Goal: Answer question/provide support

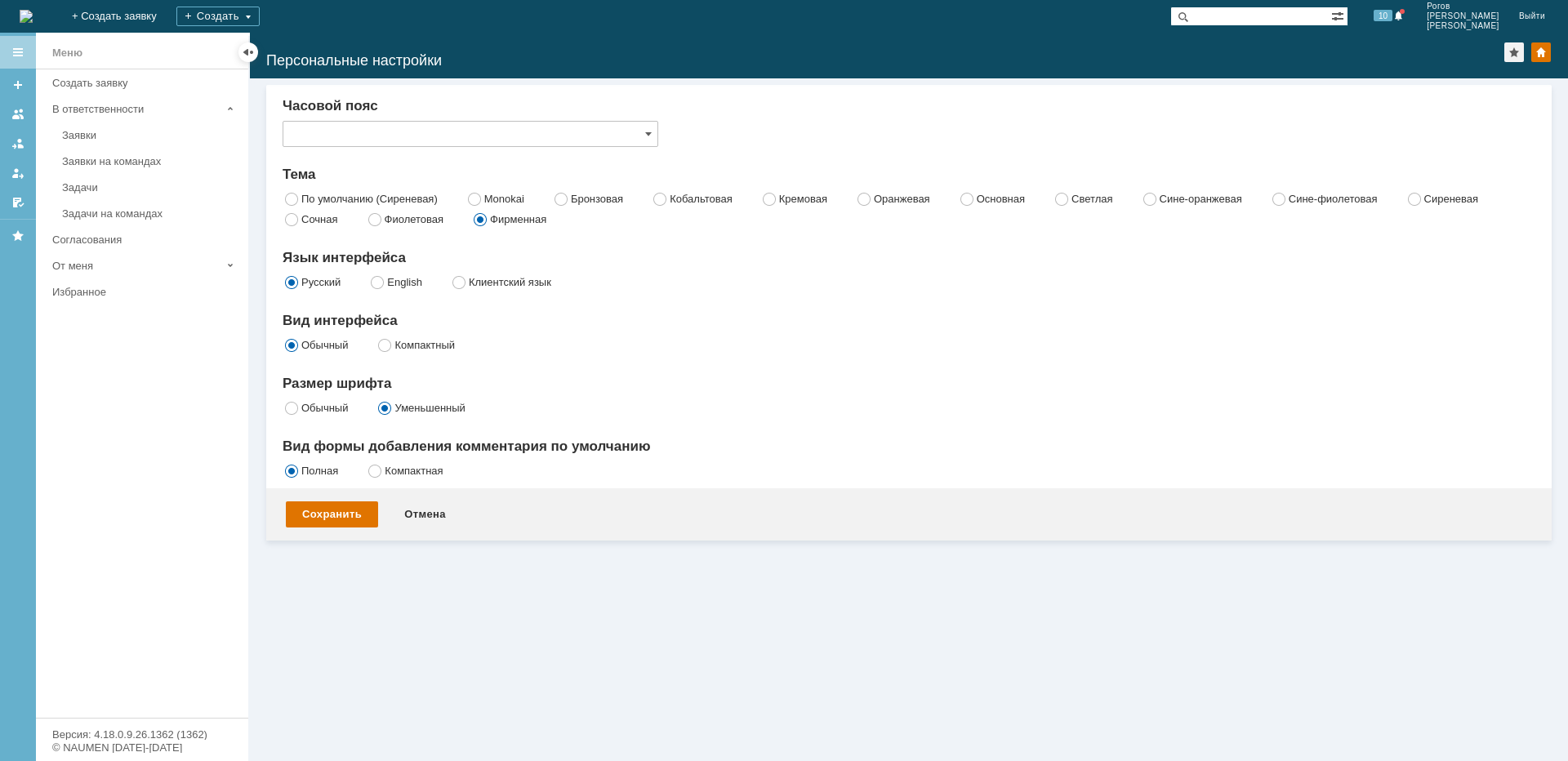
type input "Самара"
click at [99, 190] on div "Задачи" at bounding box center [150, 187] width 176 height 12
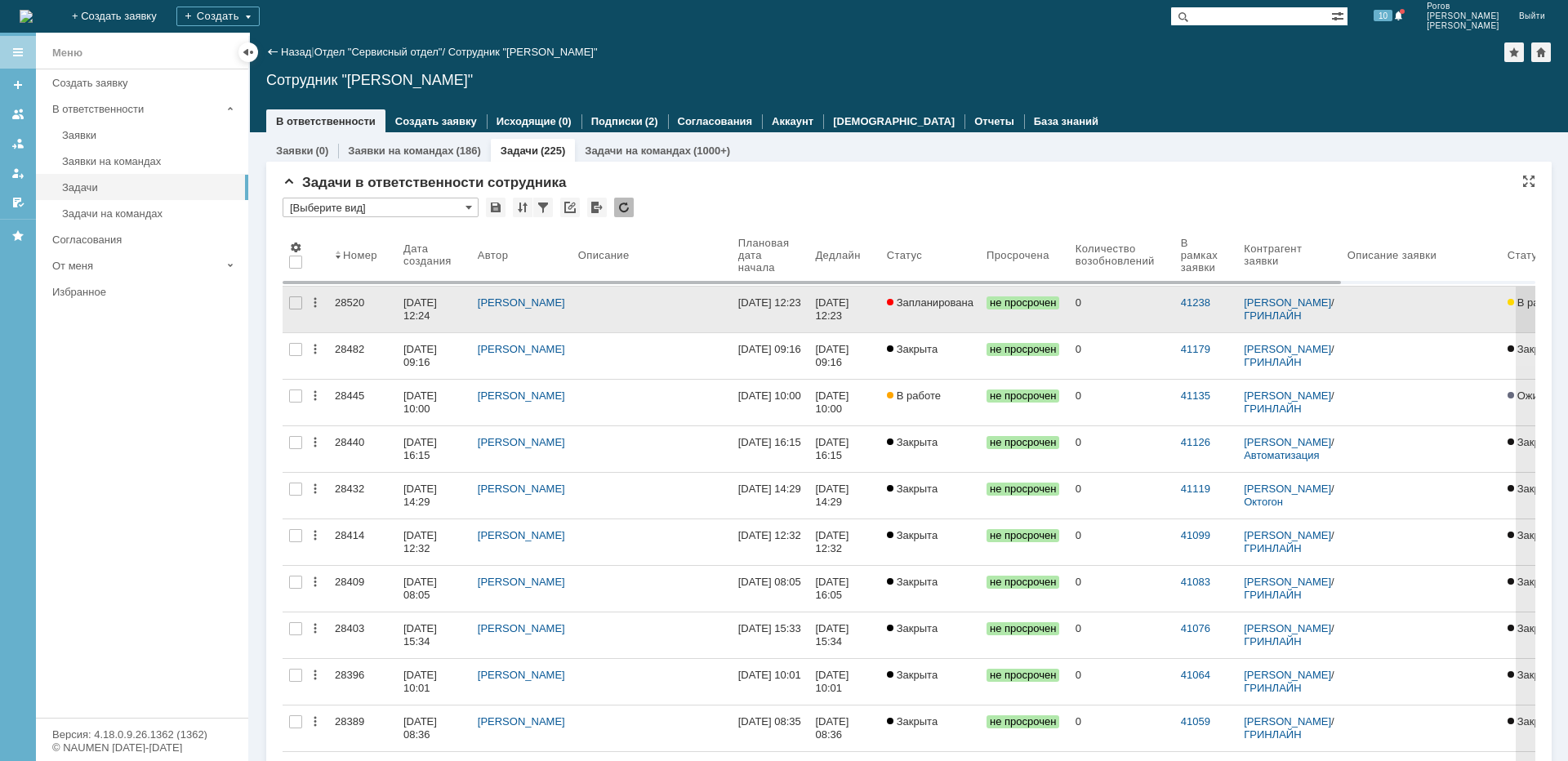
click at [337, 294] on link "28520" at bounding box center [362, 310] width 69 height 46
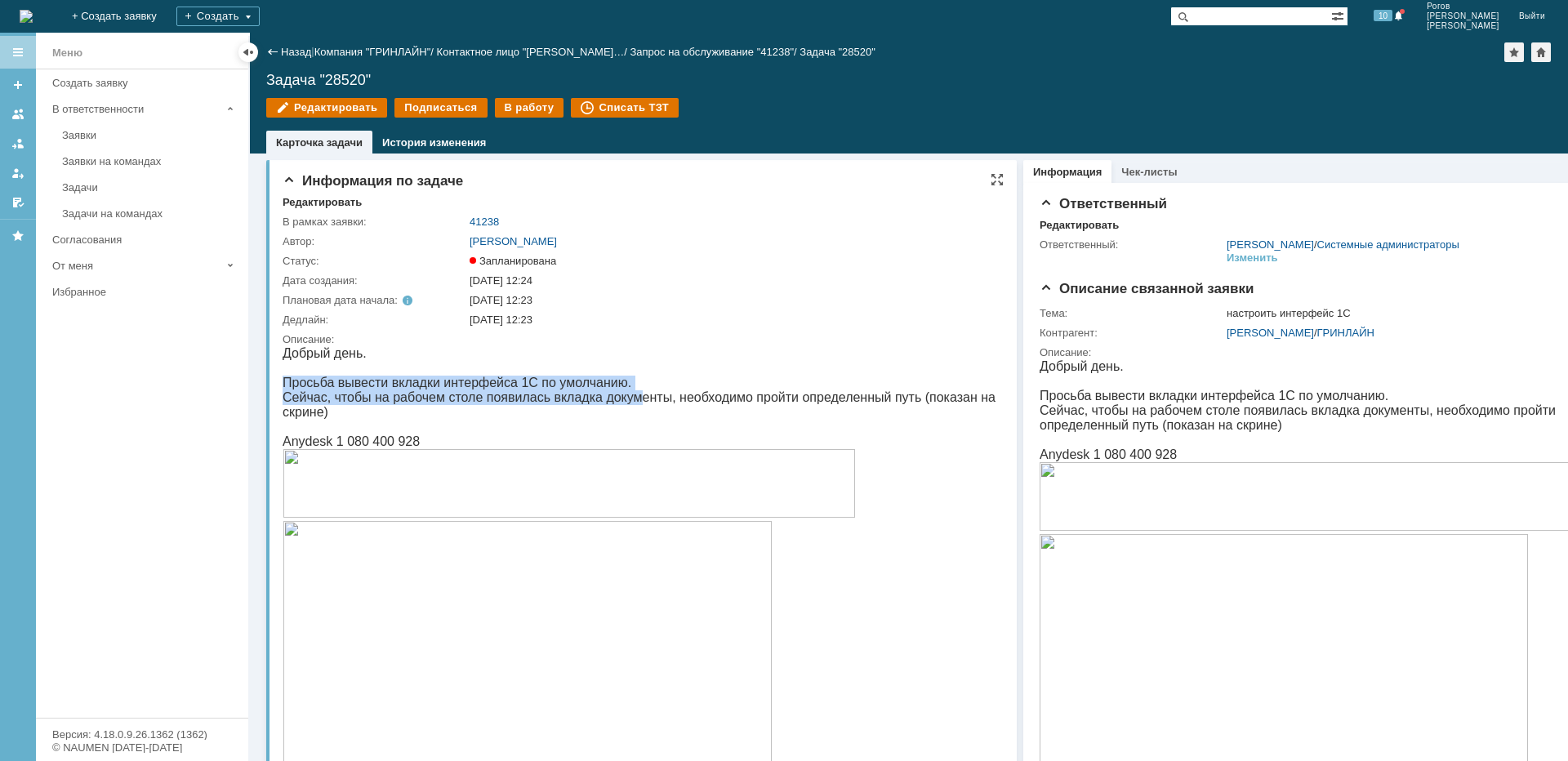
drag, startPoint x: 286, startPoint y: 384, endPoint x: 606, endPoint y: 399, distance: 320.4
click at [536, 399] on p "Сейчас, чтобы на рабочем столе появилась вкладка документы, необходимо пройти о…" at bounding box center [643, 405] width 721 height 29
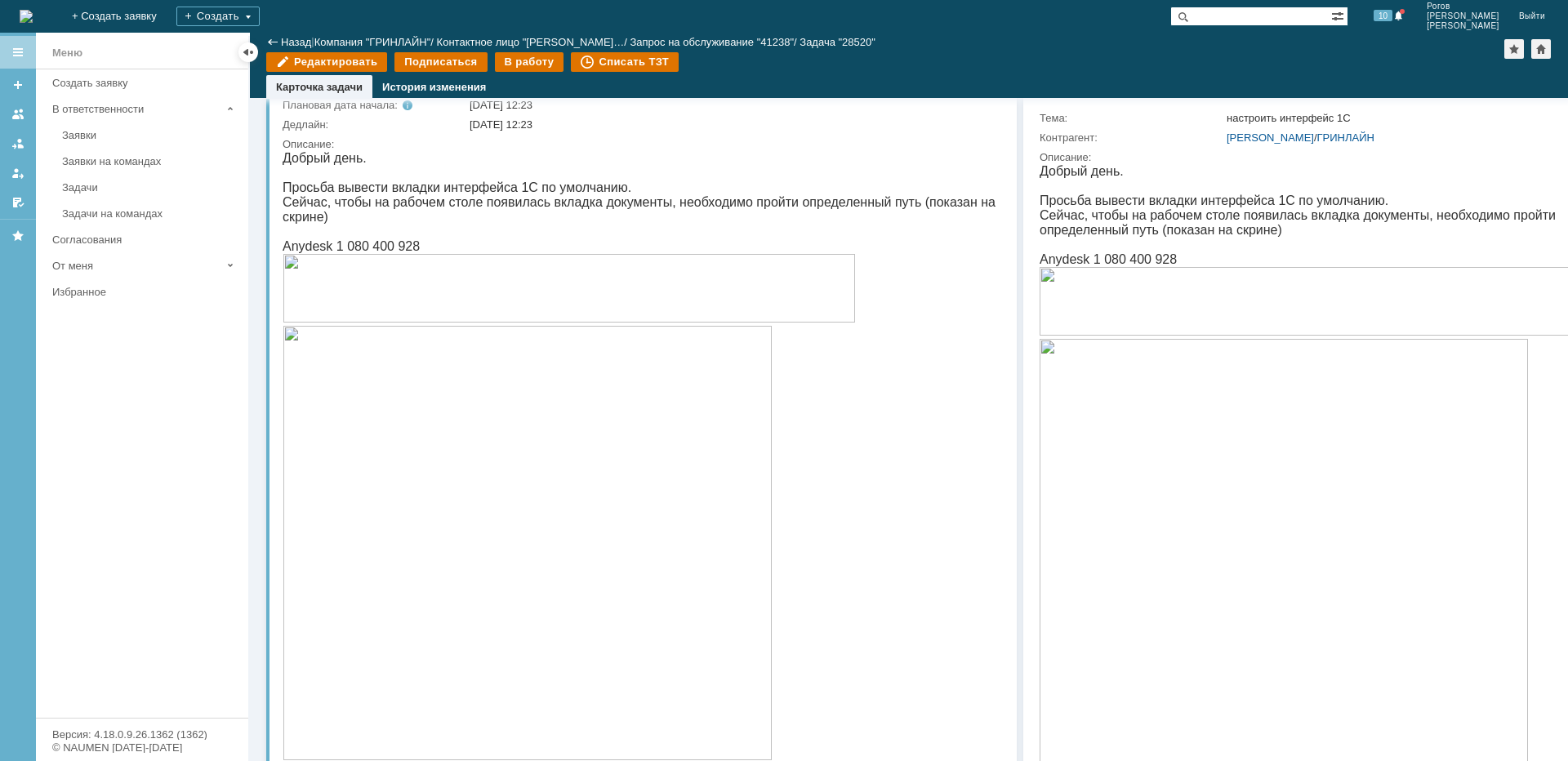
scroll to position [163, 0]
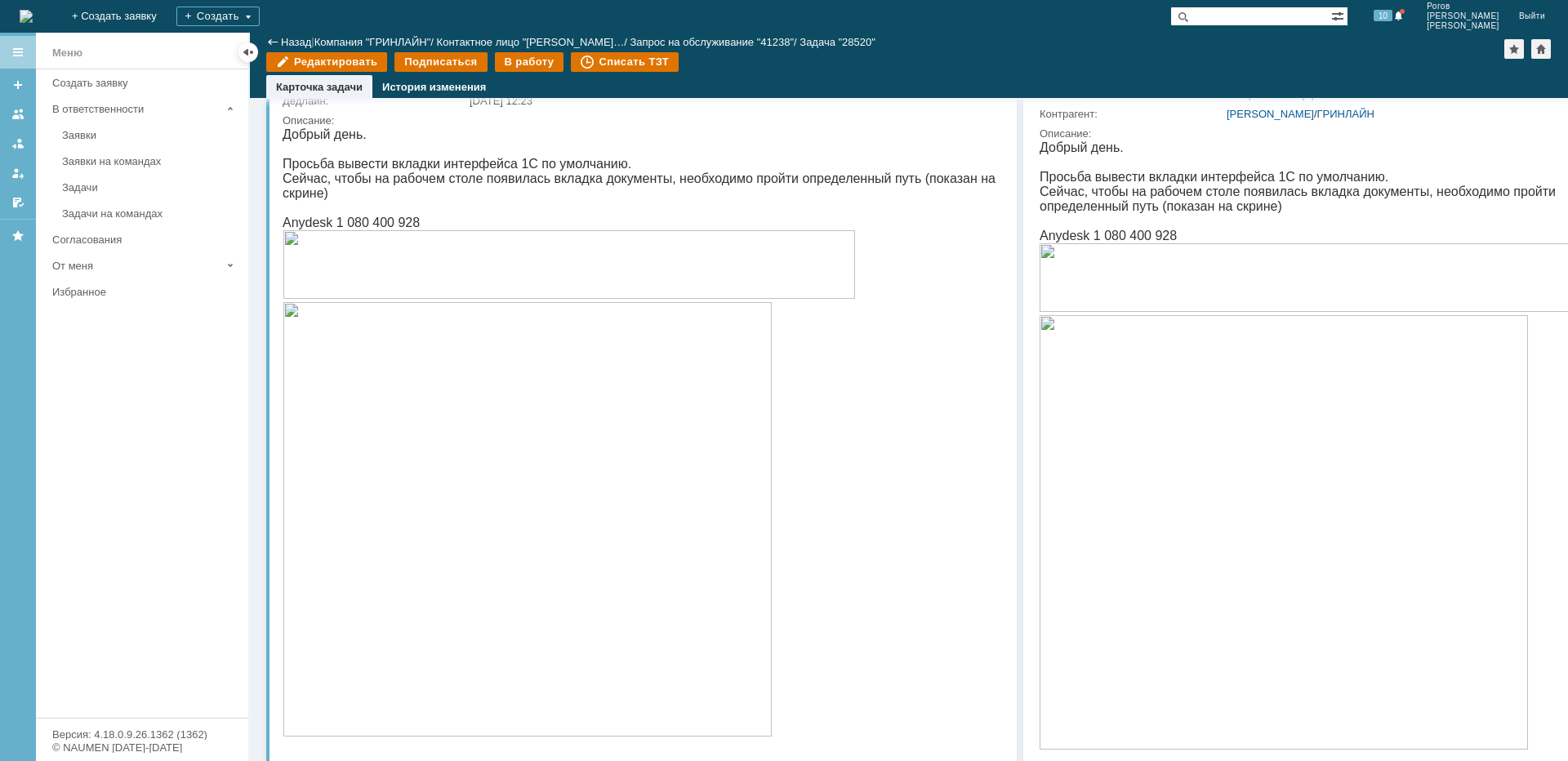
click at [519, 415] on img at bounding box center [527, 520] width 490 height 435
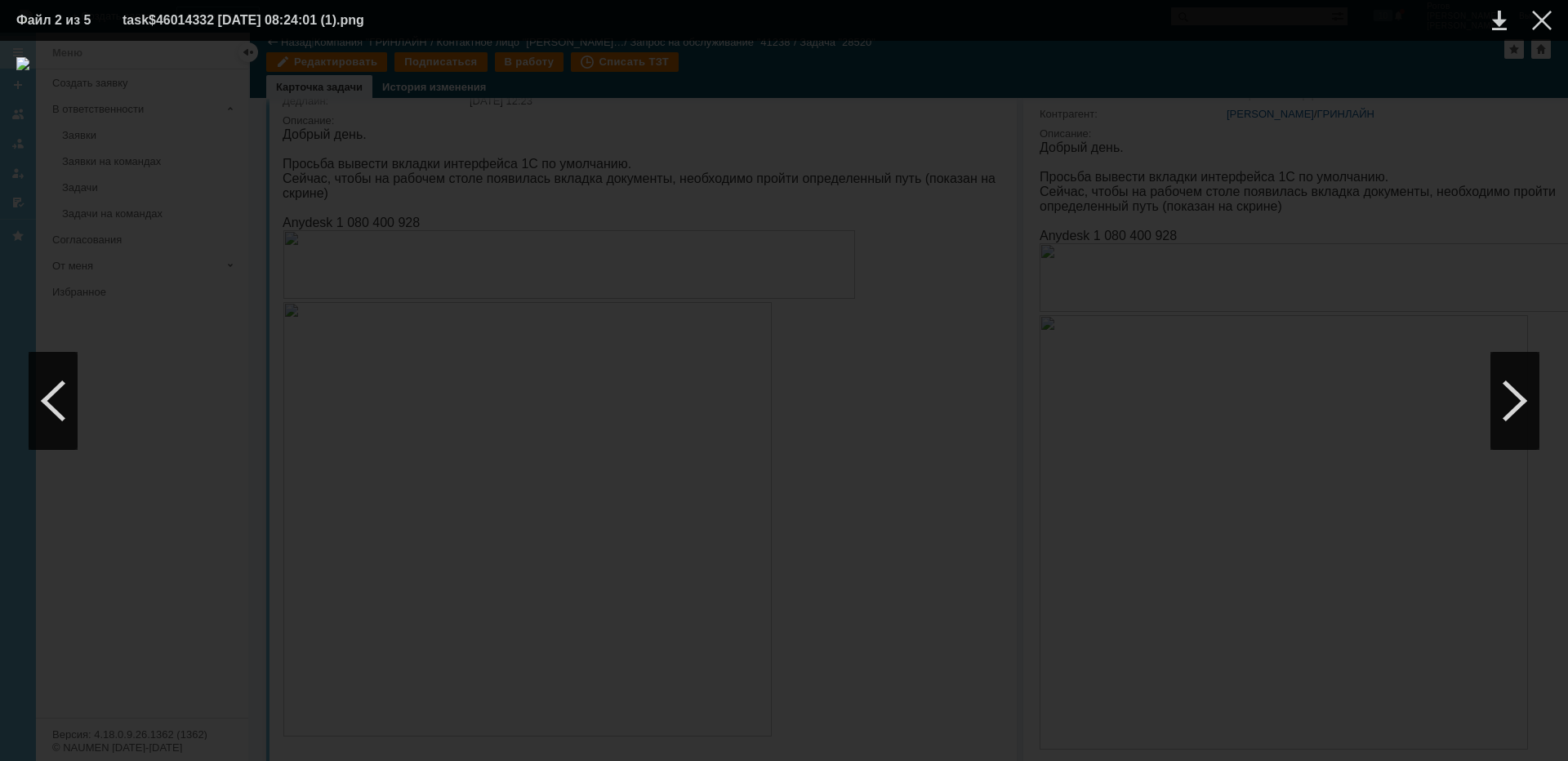
drag, startPoint x: 1543, startPoint y: 17, endPoint x: 1512, endPoint y: 33, distance: 34.9
click at [1543, 17] on div at bounding box center [1541, 20] width 19 height 19
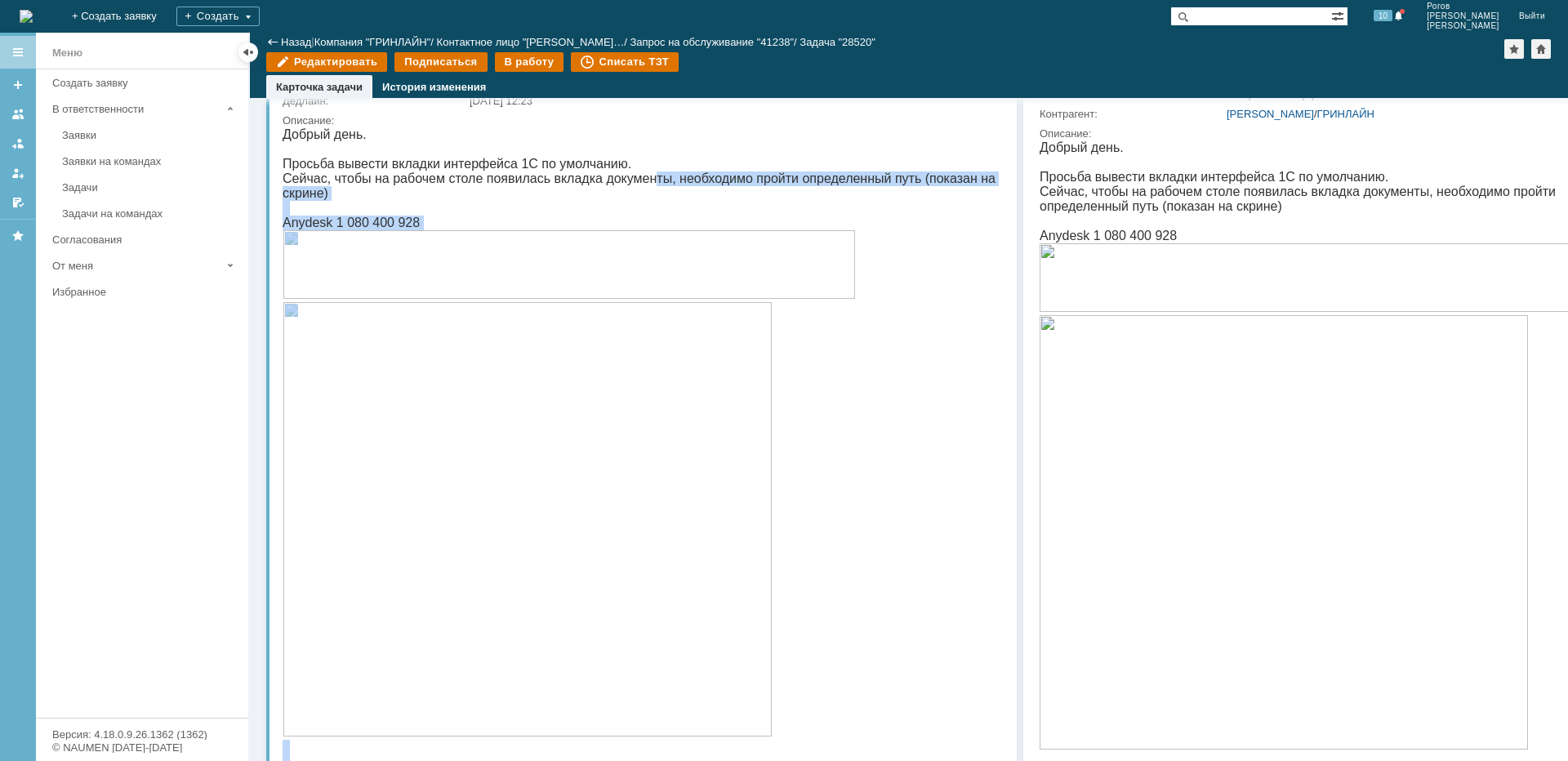
drag, startPoint x: 620, startPoint y: 180, endPoint x: 984, endPoint y: 193, distance: 364.2
click at [988, 193] on html "Добрый день. Просьба вывести вкладки интерфейса 1С по умолчанию. Сейчас, чтобы …" at bounding box center [643, 653] width 721 height 1052
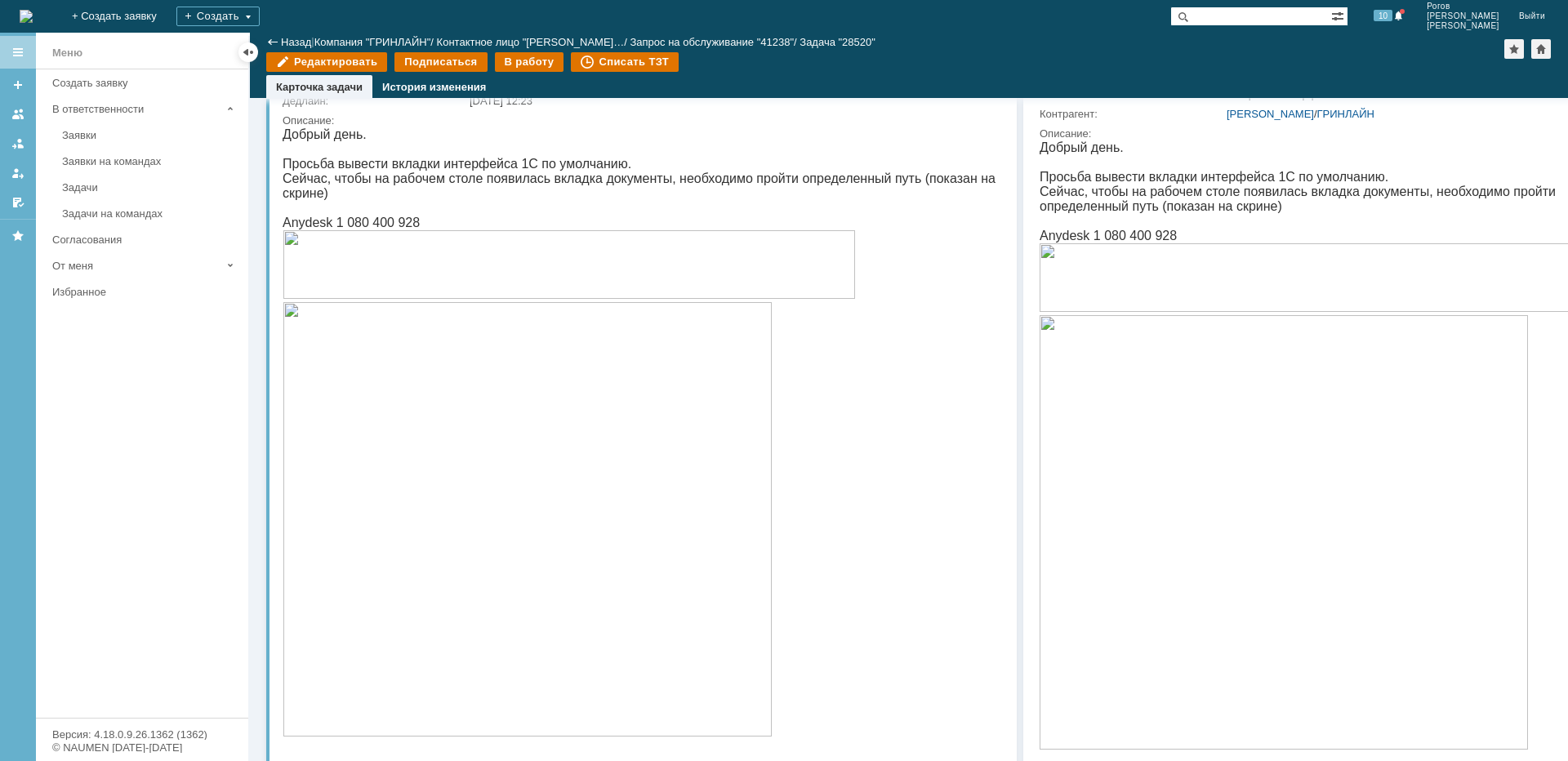
click at [894, 171] on p "Просьба вывести вкладки интерфейса 1С по умолчанию." at bounding box center [643, 164] width 721 height 15
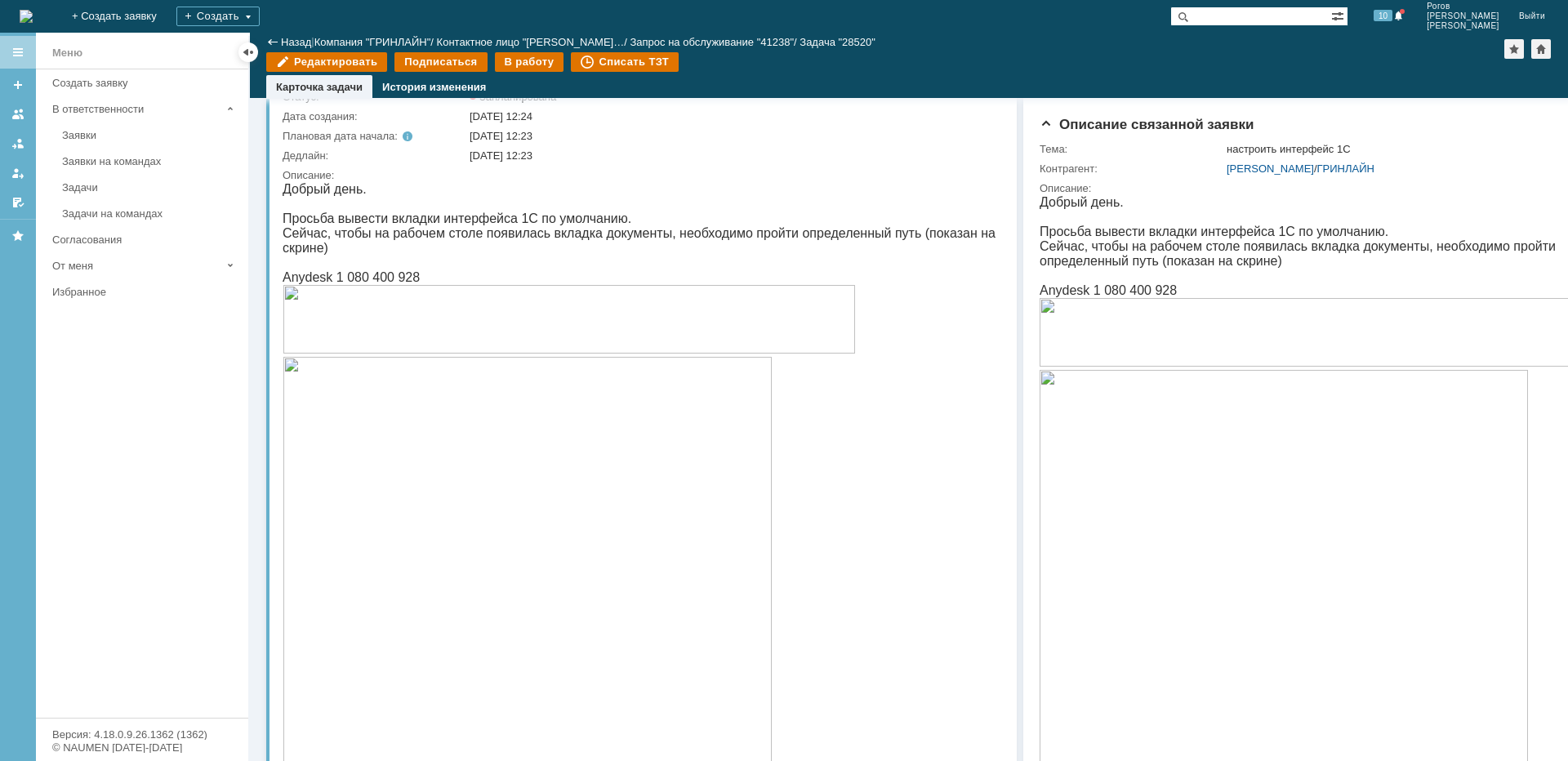
scroll to position [82, 0]
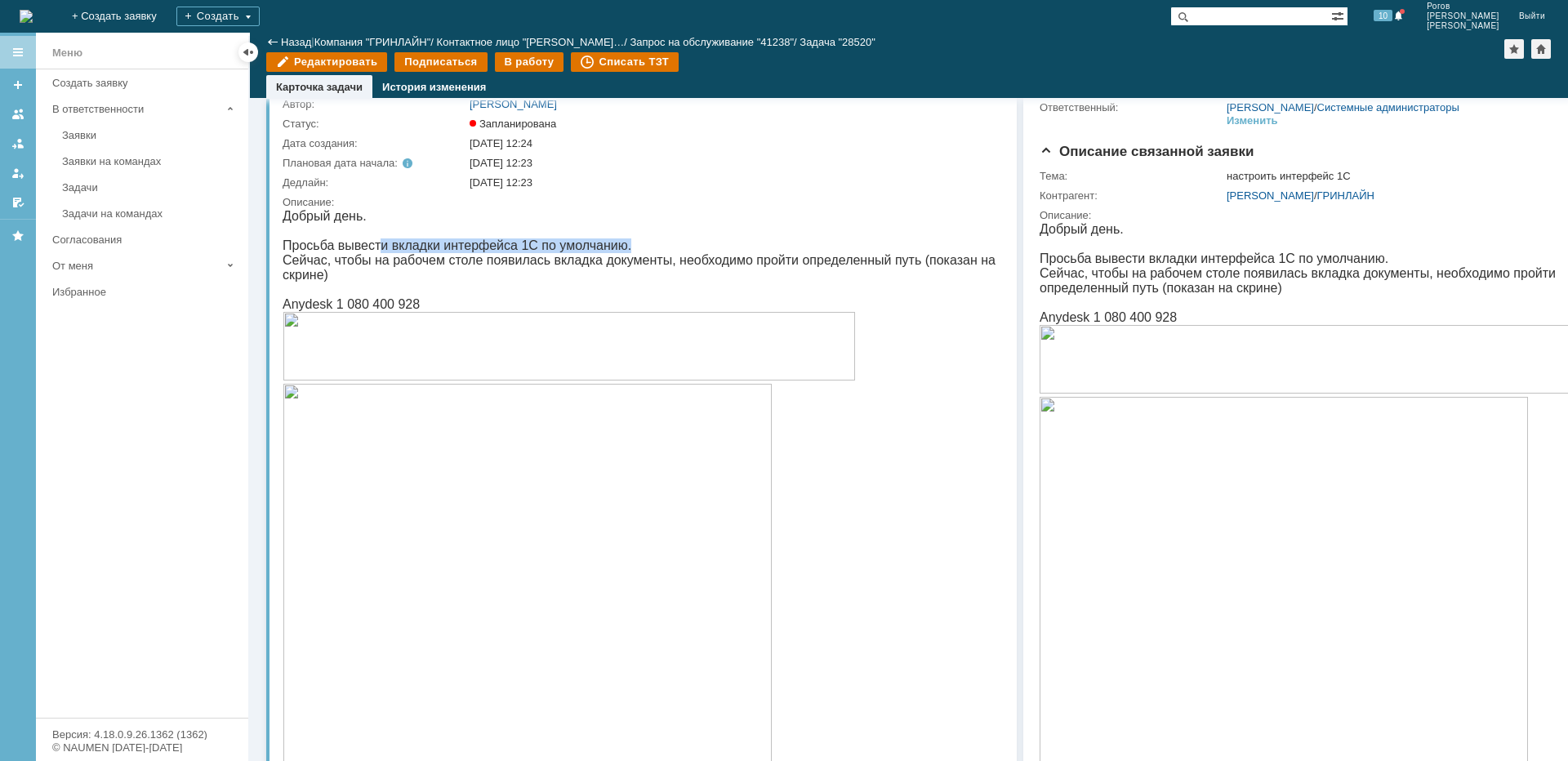
drag, startPoint x: 378, startPoint y: 242, endPoint x: 606, endPoint y: 250, distance: 228.1
click at [606, 250] on p "Просьба вывести вкладки интерфейса 1С по умолчанию." at bounding box center [643, 246] width 721 height 15
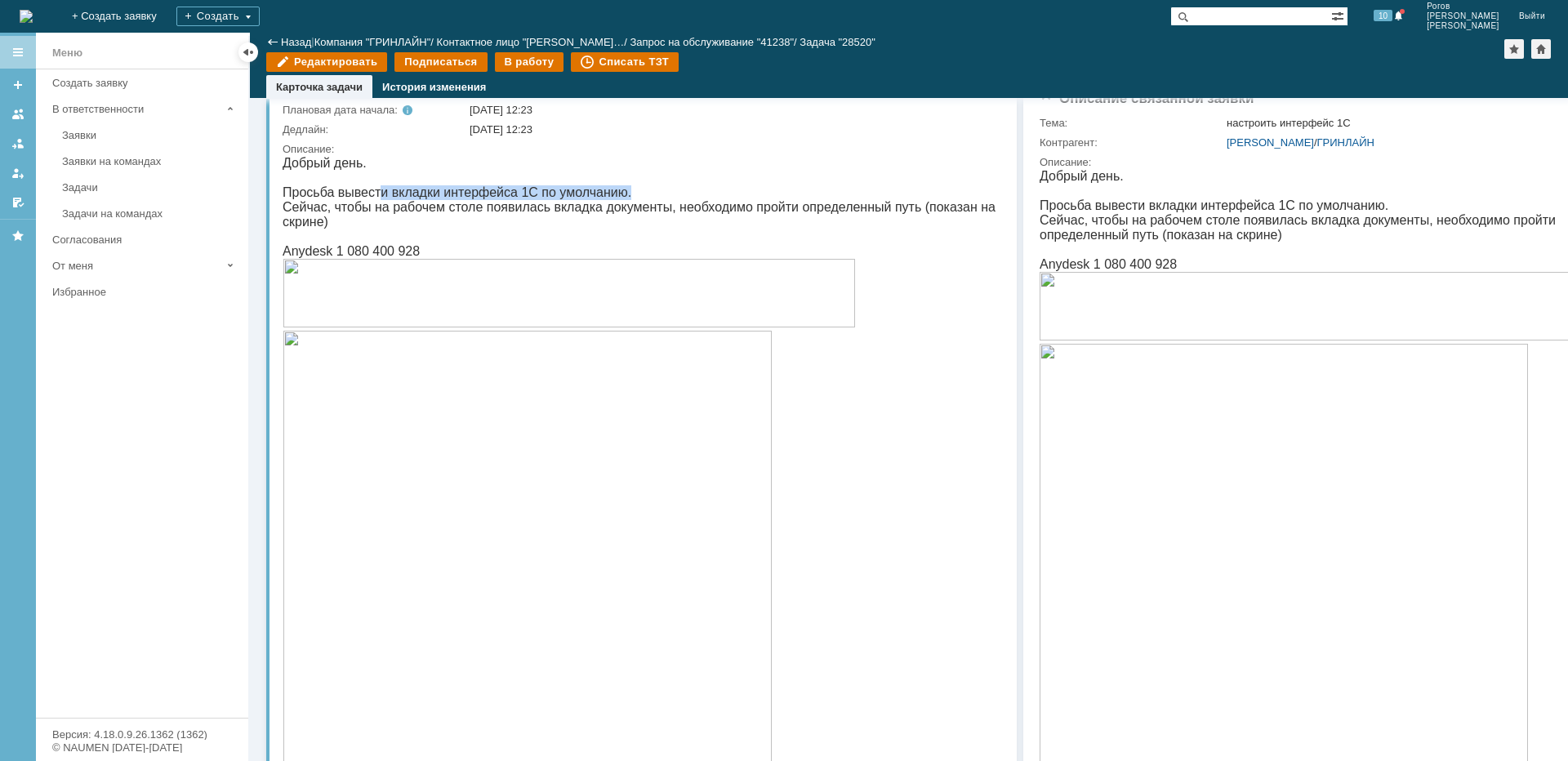
scroll to position [163, 0]
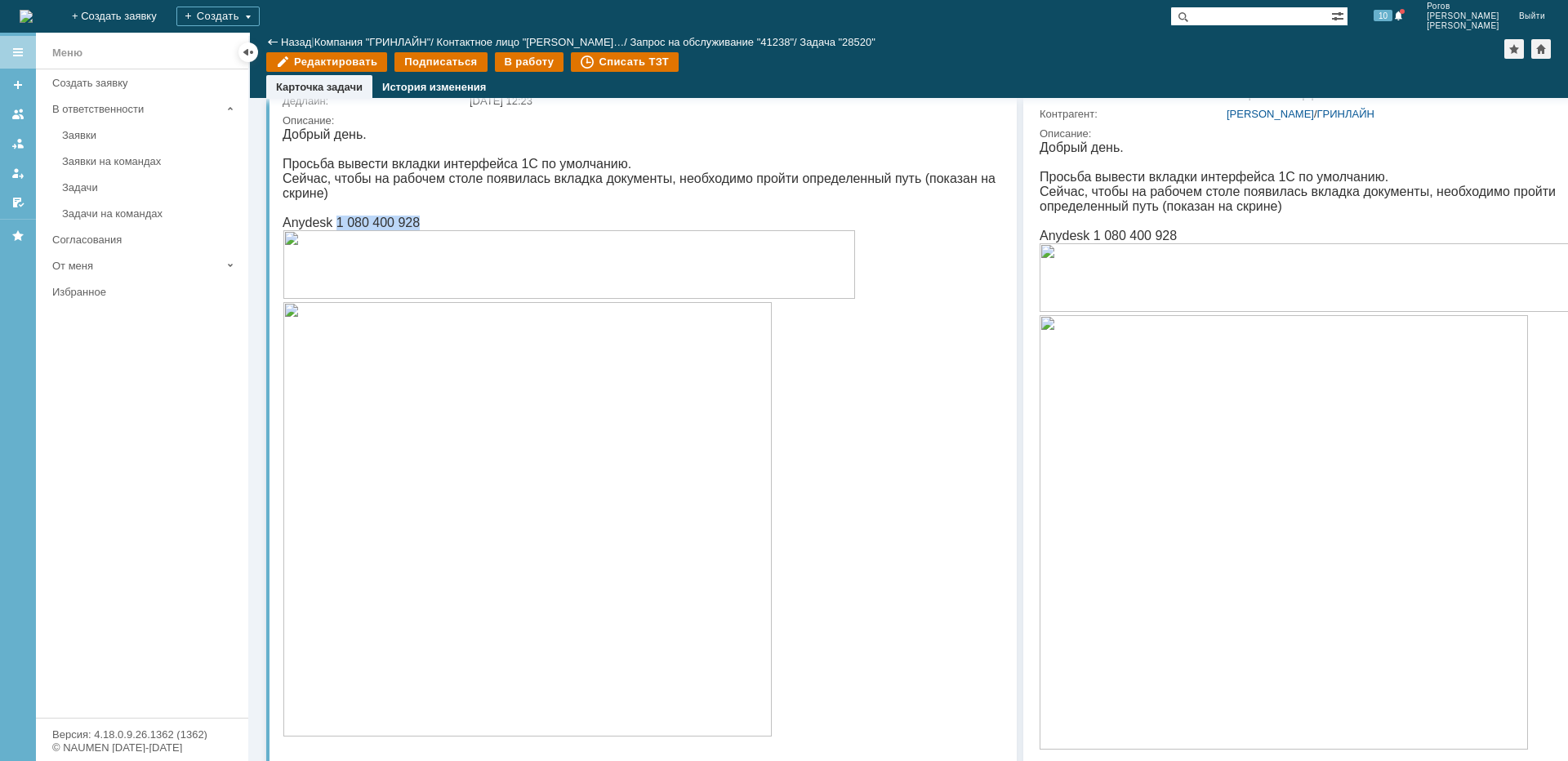
drag, startPoint x: 332, startPoint y: 214, endPoint x: 450, endPoint y: 214, distance: 118.0
click at [450, 215] on p "Anydesk 1 080 400 928" at bounding box center [643, 223] width 721 height 15
copy p "1 080 400 928"
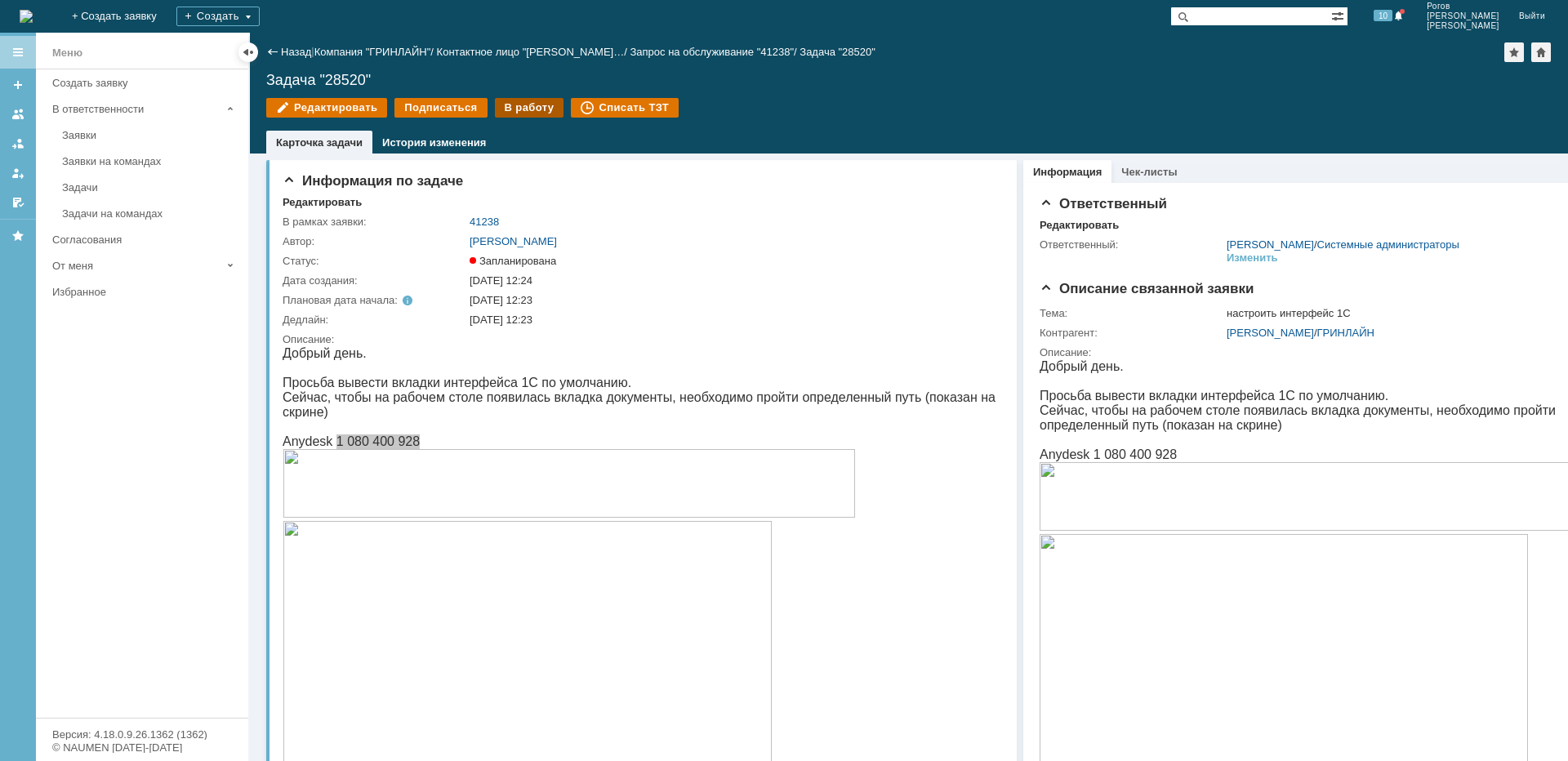
click at [520, 104] on div "В работу" at bounding box center [530, 107] width 70 height 19
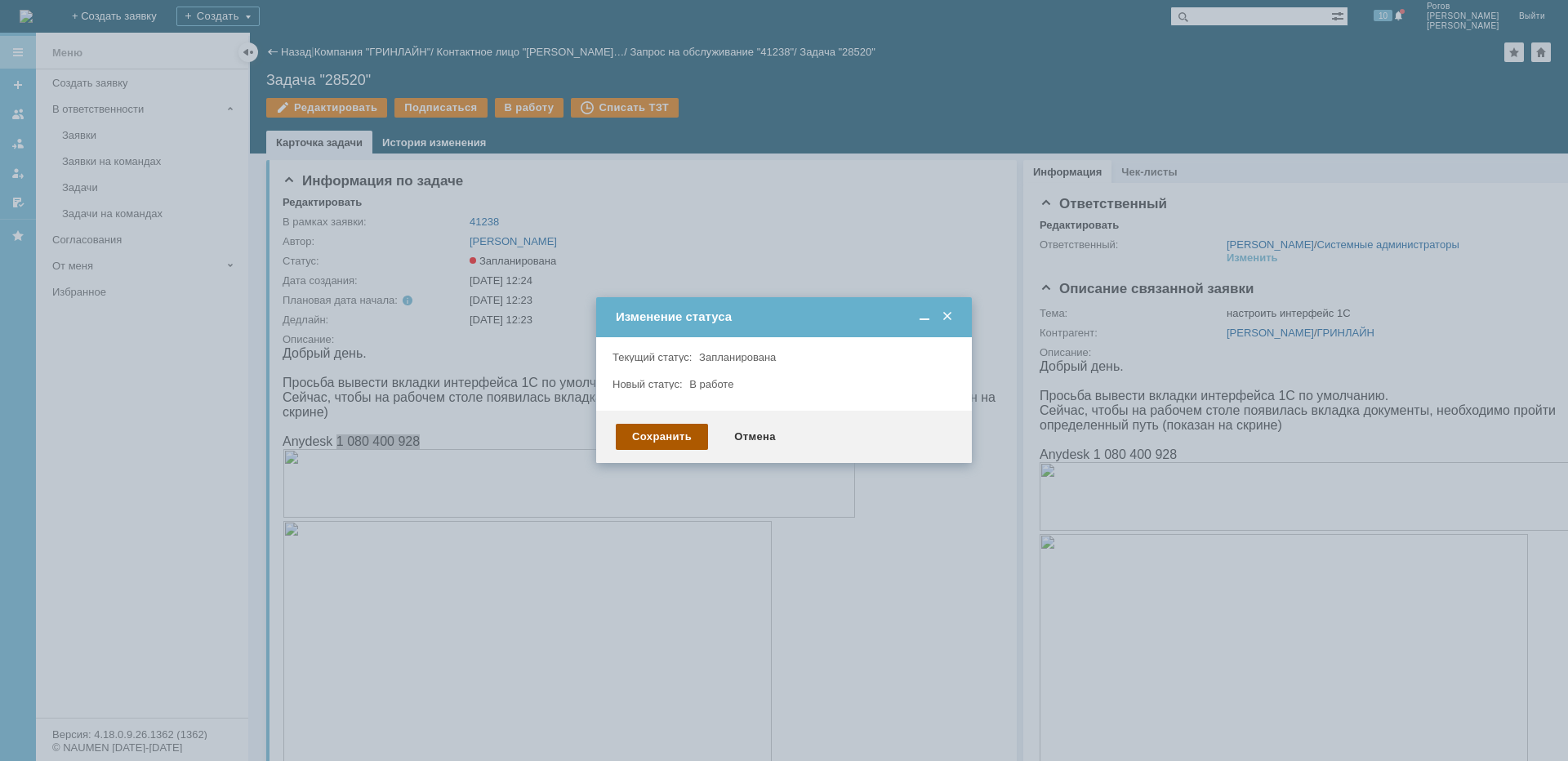
click at [648, 440] on div "Сохранить" at bounding box center [661, 436] width 93 height 26
